Goal: Task Accomplishment & Management: Manage account settings

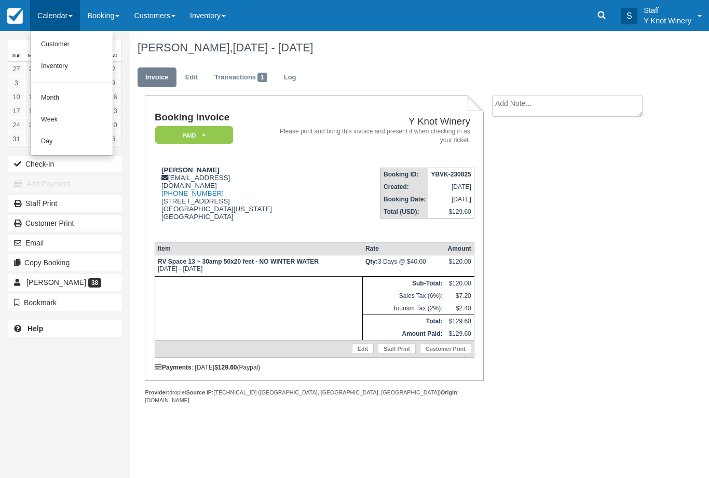
click at [86, 44] on link "Customer" at bounding box center [72, 45] width 82 height 22
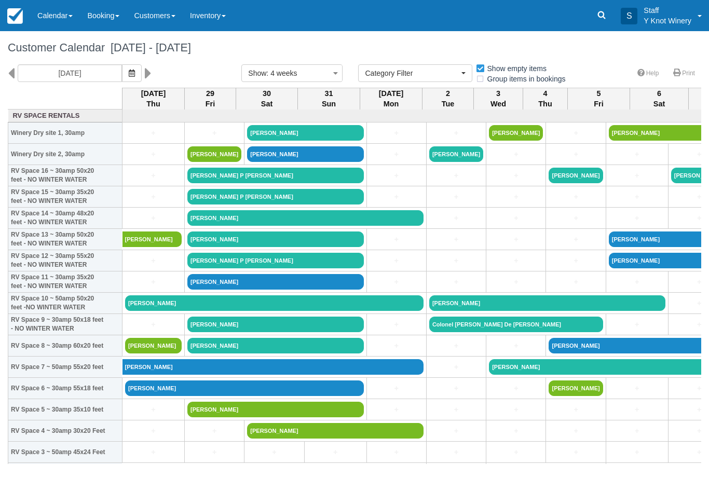
select select
click at [129, 73] on icon "button" at bounding box center [132, 73] width 6 height 7
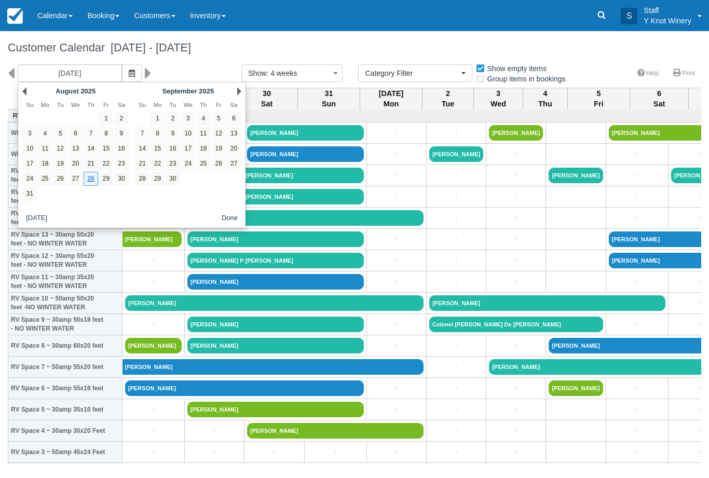
click at [109, 180] on link "29" at bounding box center [106, 179] width 14 height 14
type input "08/29/25"
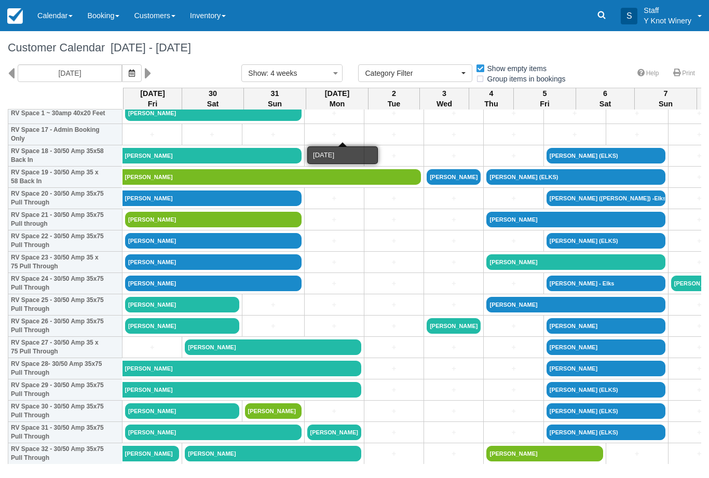
scroll to position [382, 0]
click at [177, 249] on link "[PERSON_NAME]" at bounding box center [213, 241] width 177 height 16
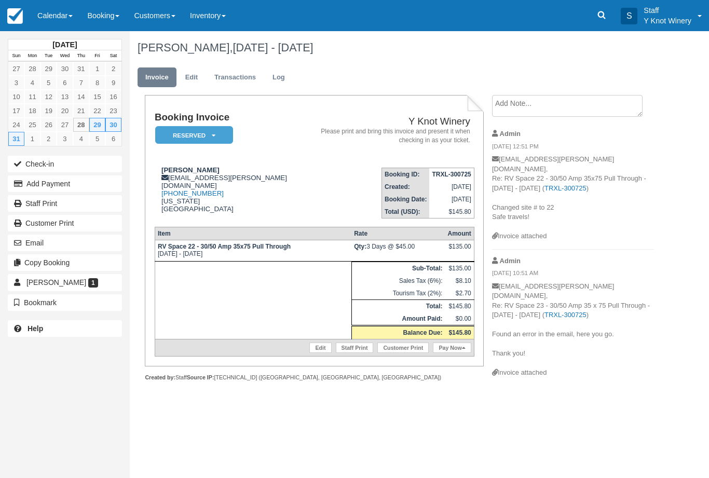
click at [184, 133] on em "Reserved" at bounding box center [194, 135] width 78 height 18
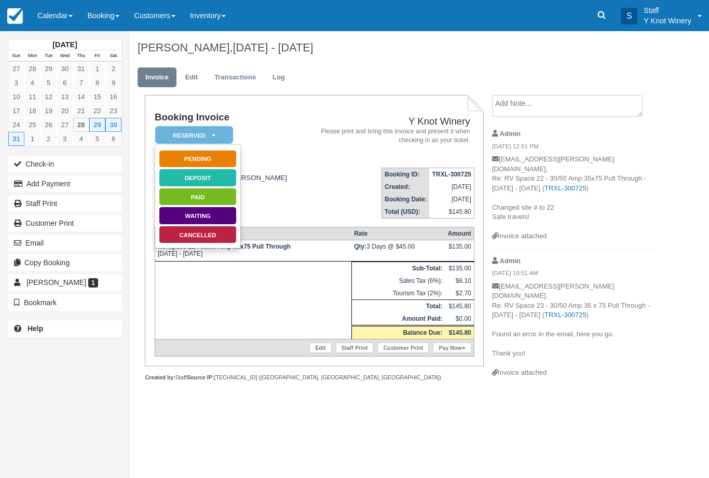
click at [190, 233] on link "Cancelled" at bounding box center [198, 235] width 78 height 18
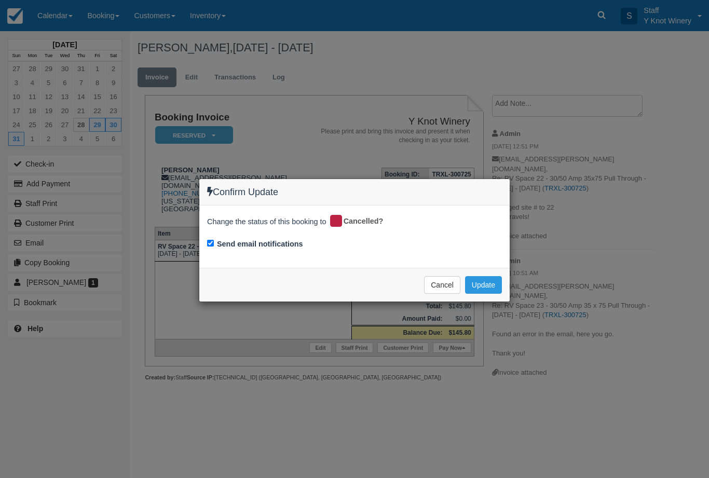
click at [485, 281] on button "Update" at bounding box center [483, 285] width 37 height 18
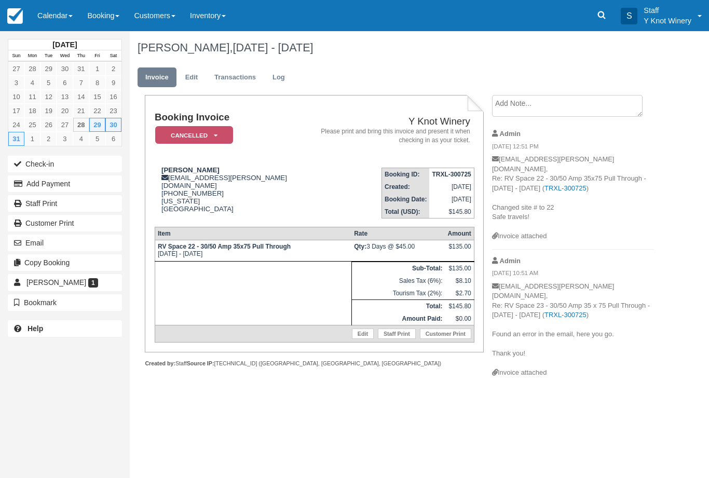
click at [70, 12] on link "Calendar" at bounding box center [55, 15] width 50 height 31
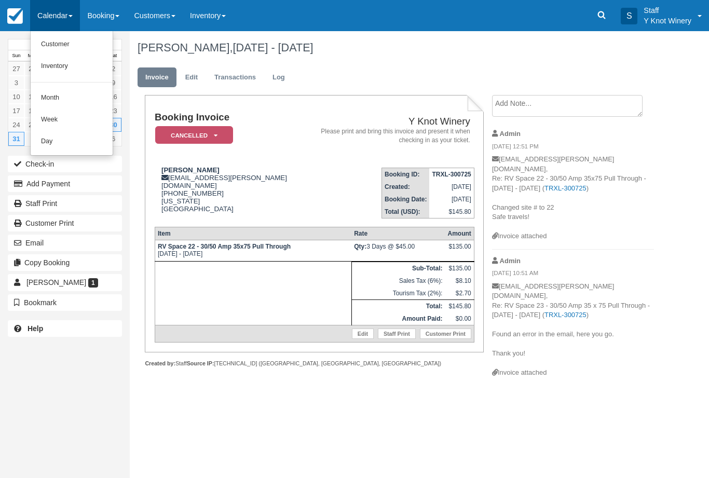
click at [49, 43] on link "Customer" at bounding box center [72, 45] width 82 height 22
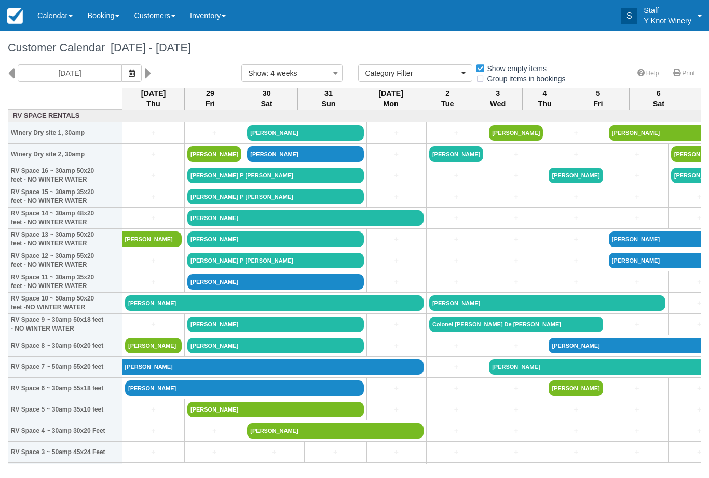
select select
